Goal: Transaction & Acquisition: Purchase product/service

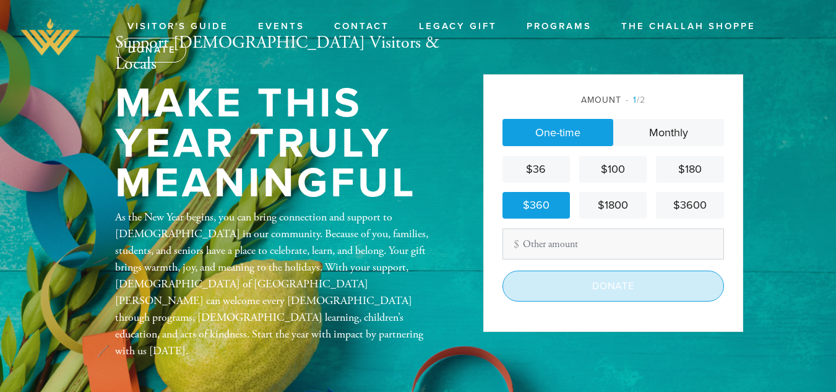
click at [607, 283] on input "Donate" at bounding box center [612, 285] width 221 height 31
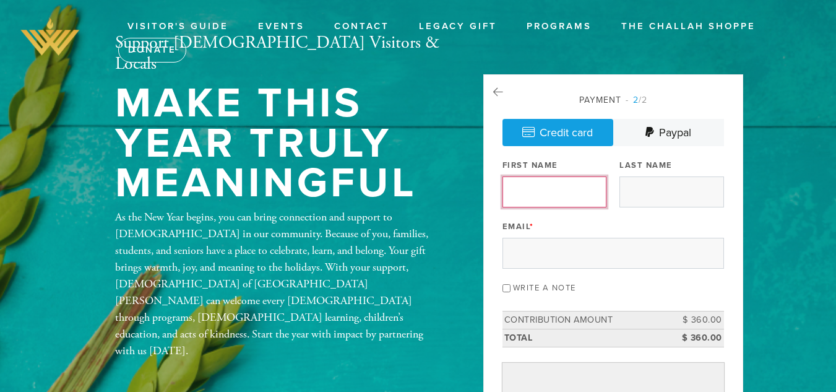
click at [554, 193] on input "First Name" at bounding box center [554, 191] width 104 height 31
type input "BAZAK"
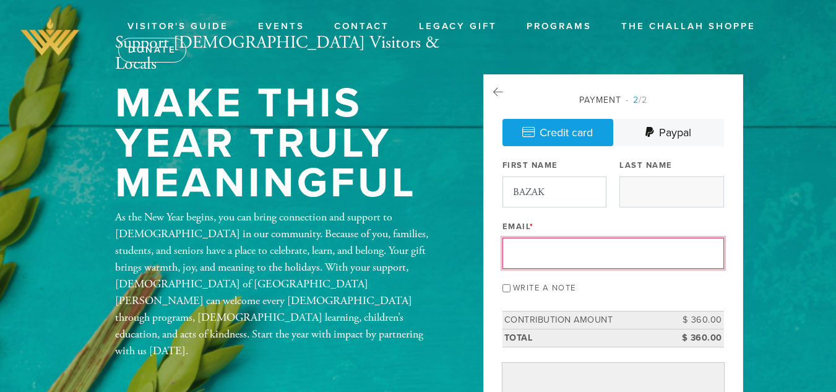
type input "ilanbazak2@gmail.com"
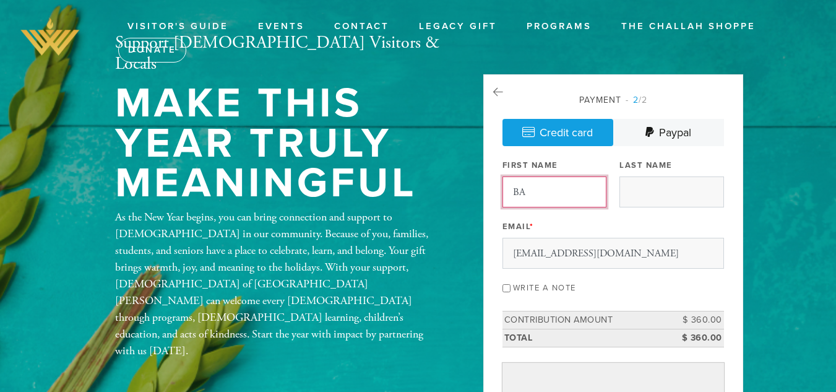
type input "B"
type input "ILAN"
type input "BAZAK"
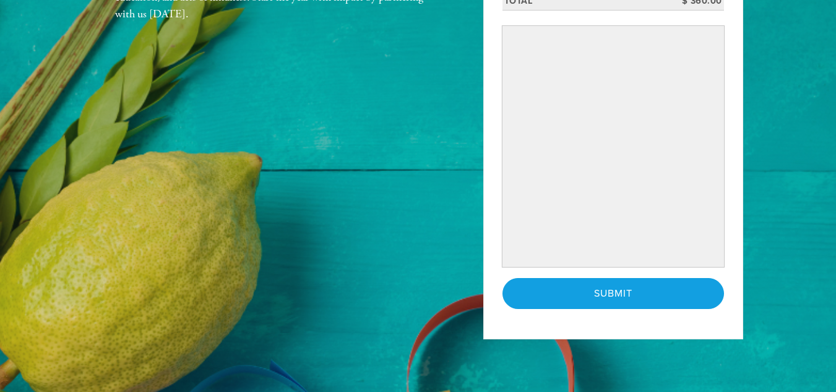
scroll to position [371, 0]
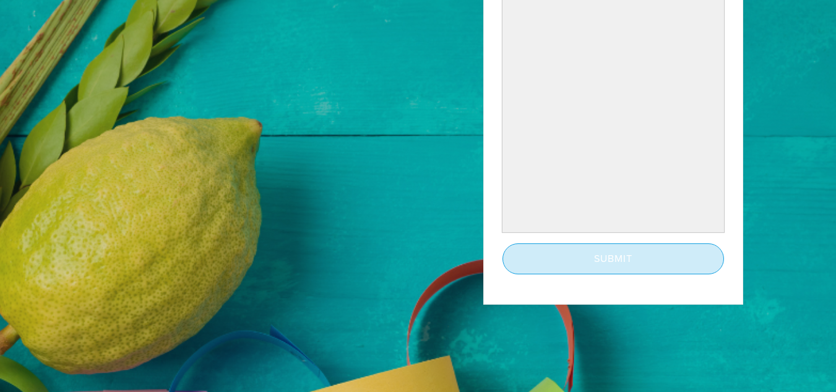
click at [613, 259] on input "Submit" at bounding box center [612, 258] width 221 height 31
